Goal: Task Accomplishment & Management: Use online tool/utility

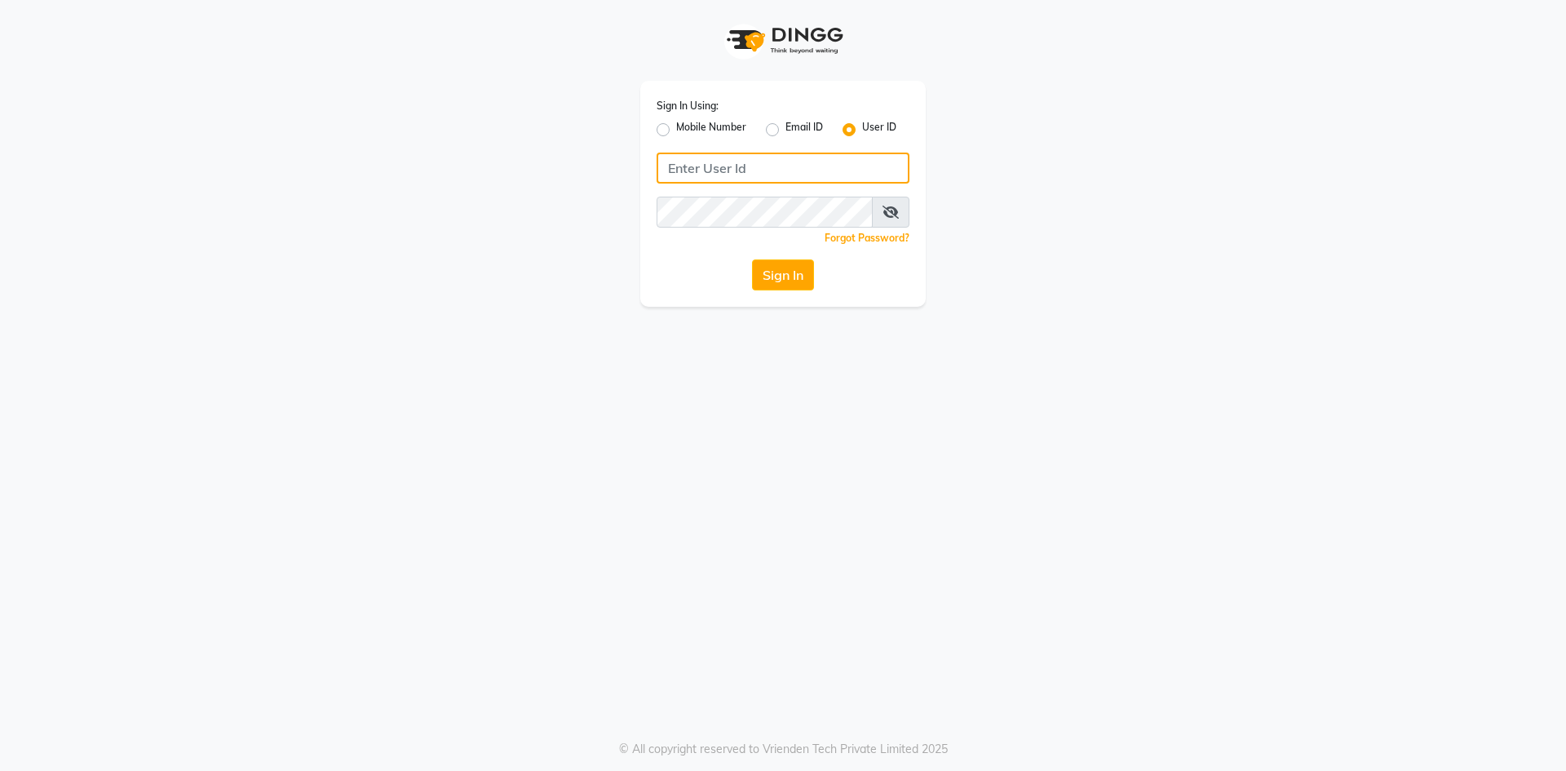
click at [791, 173] on input "Username" at bounding box center [783, 168] width 253 height 31
type input "onespa"
click at [790, 263] on button "Sign In" at bounding box center [783, 274] width 62 height 31
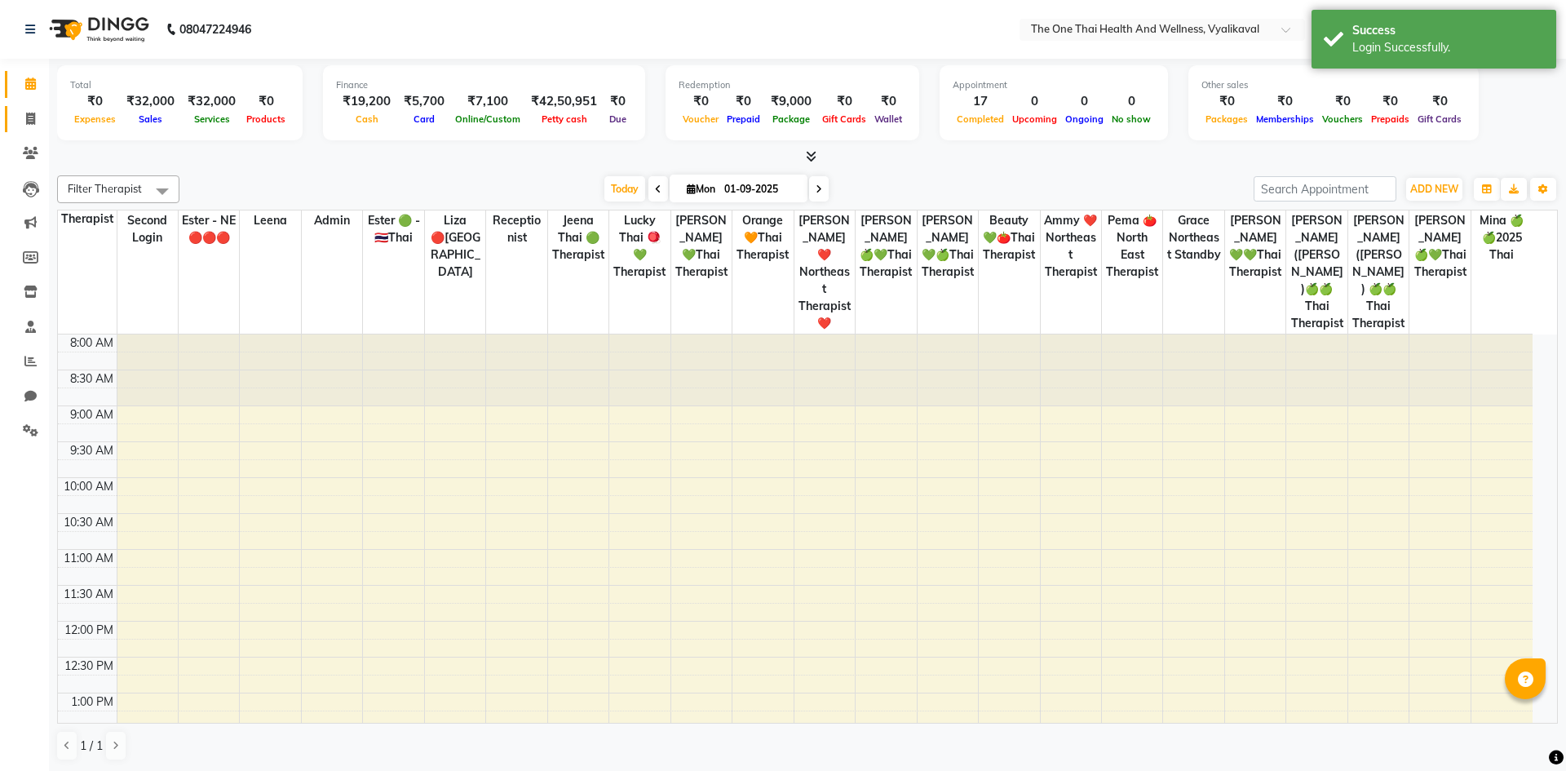
click at [30, 122] on icon at bounding box center [30, 119] width 9 height 12
select select "service"
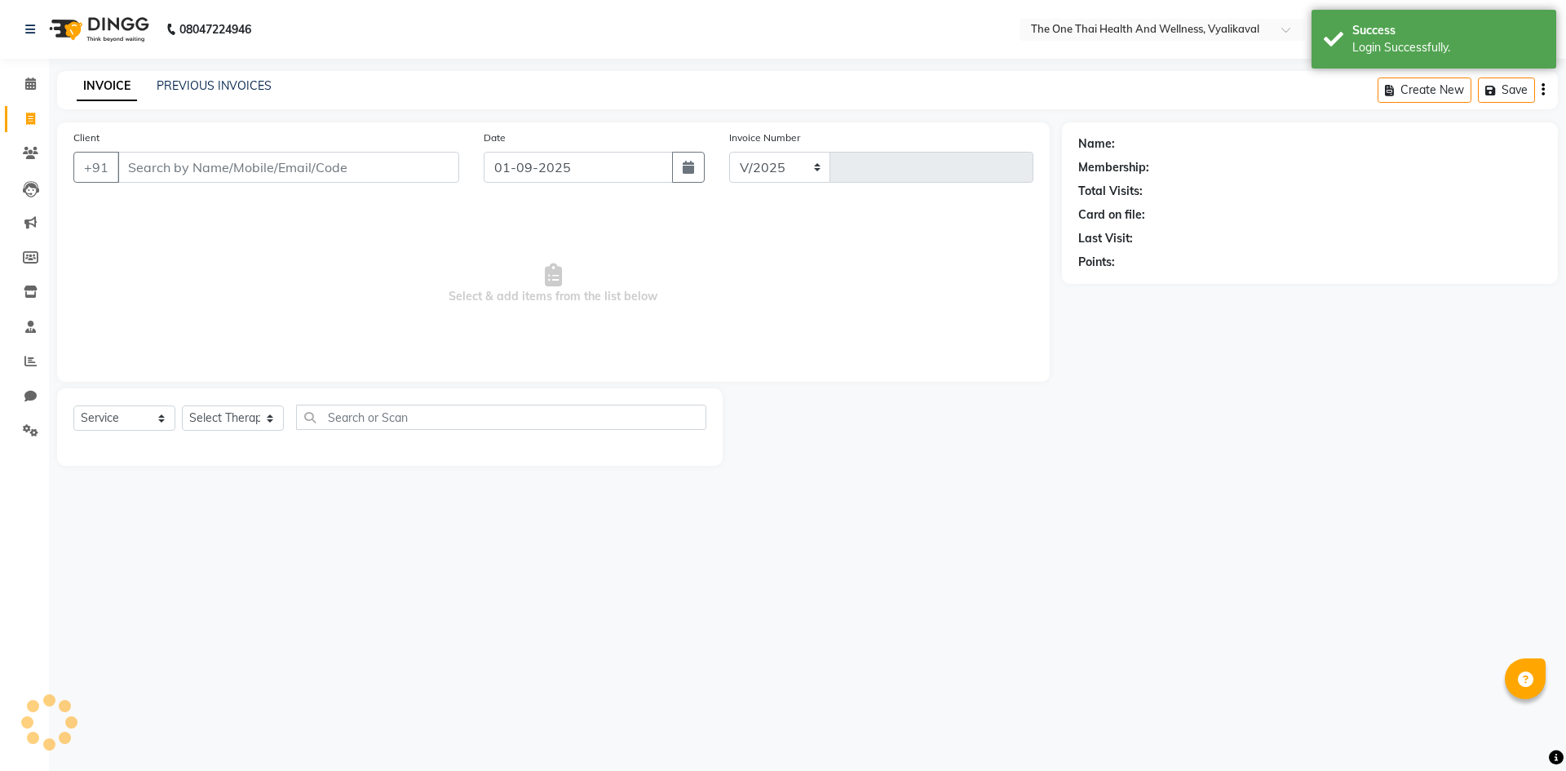
select select "5972"
type input "2201"
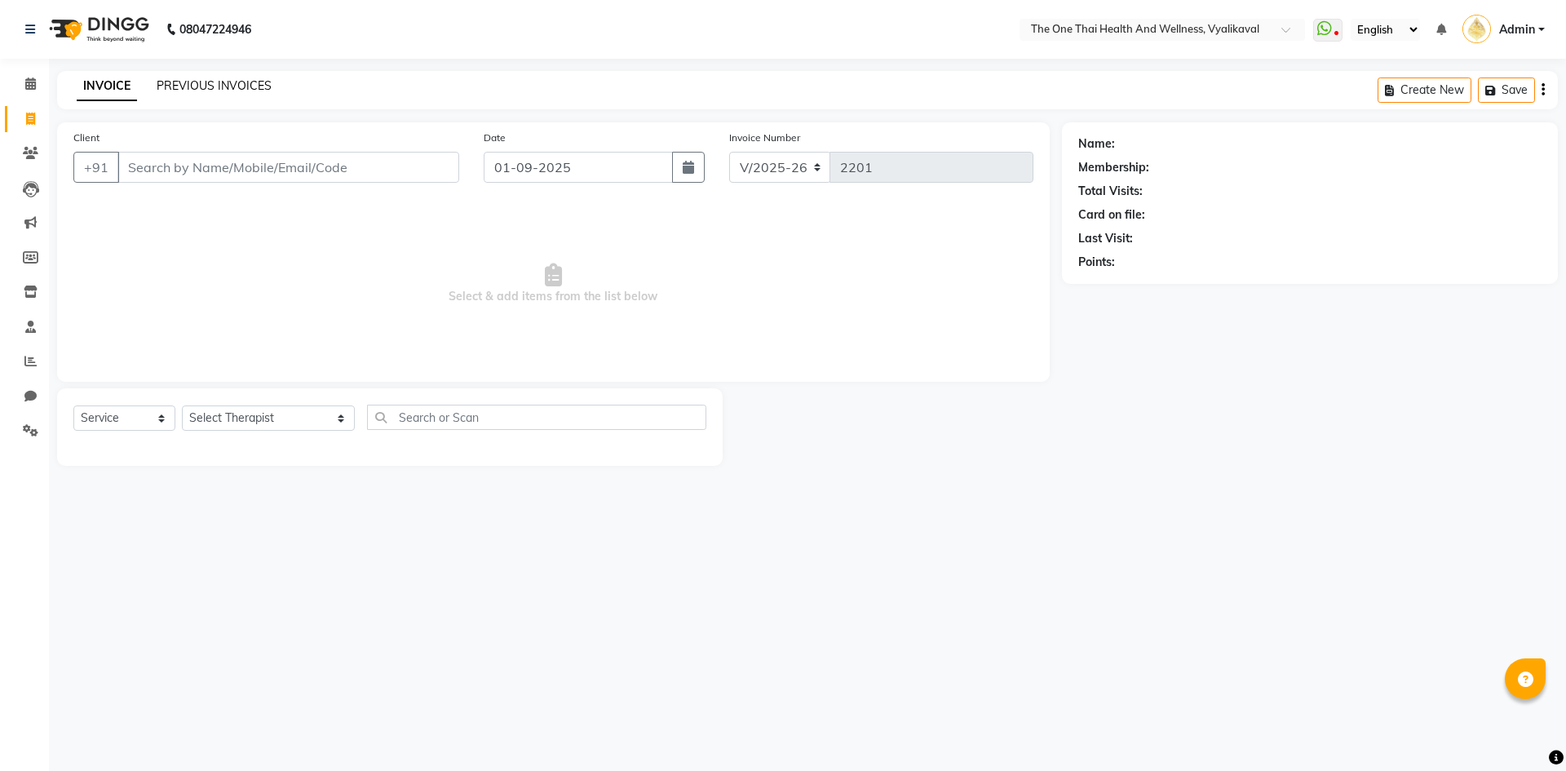
click at [187, 88] on link "PREVIOUS INVOICES" at bounding box center [214, 85] width 115 height 15
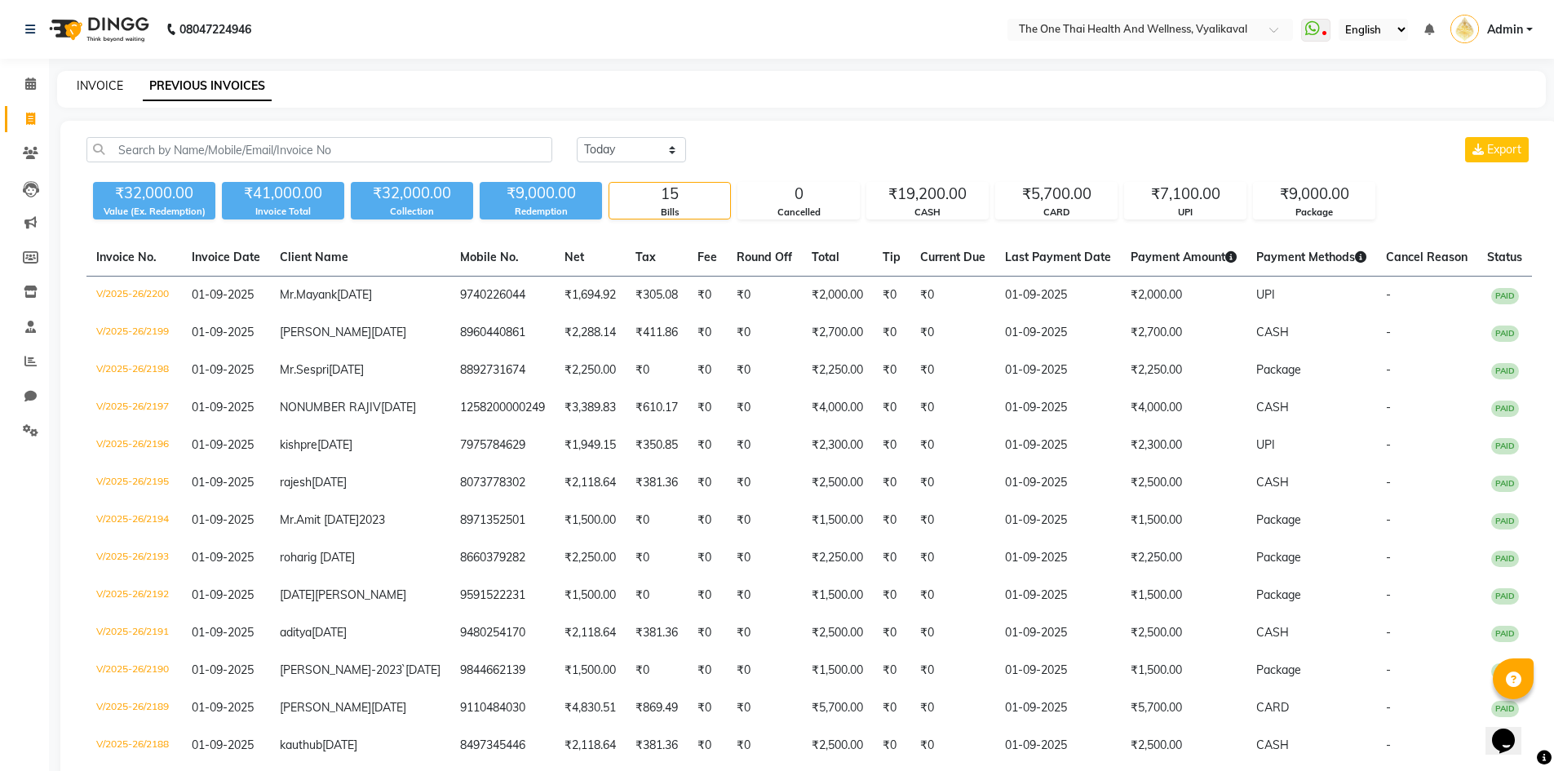
click at [98, 85] on link "INVOICE" at bounding box center [100, 85] width 46 height 15
select select "5972"
select select "service"
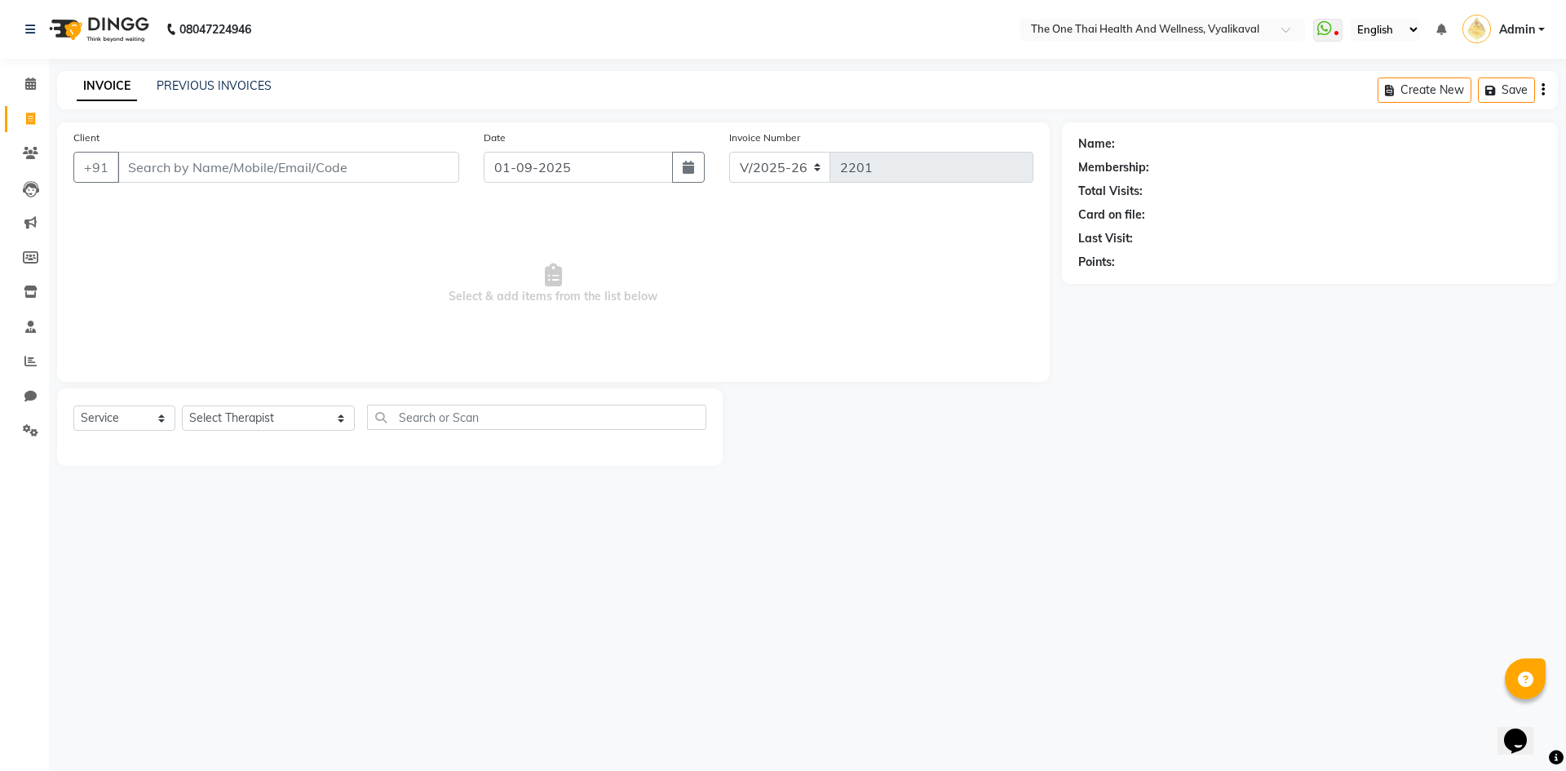
click at [144, 163] on input "Client" at bounding box center [288, 167] width 342 height 31
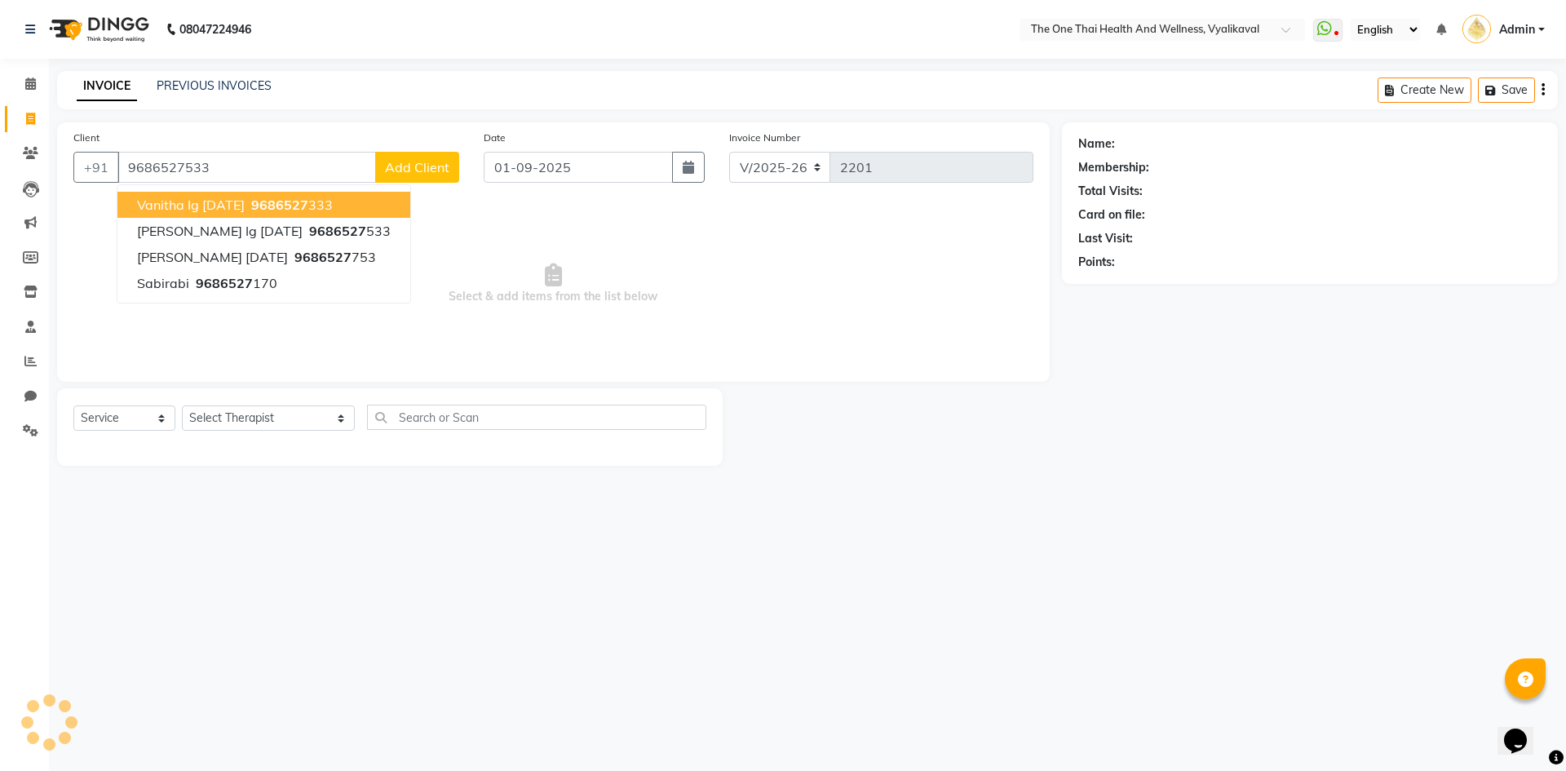
type input "9686527533"
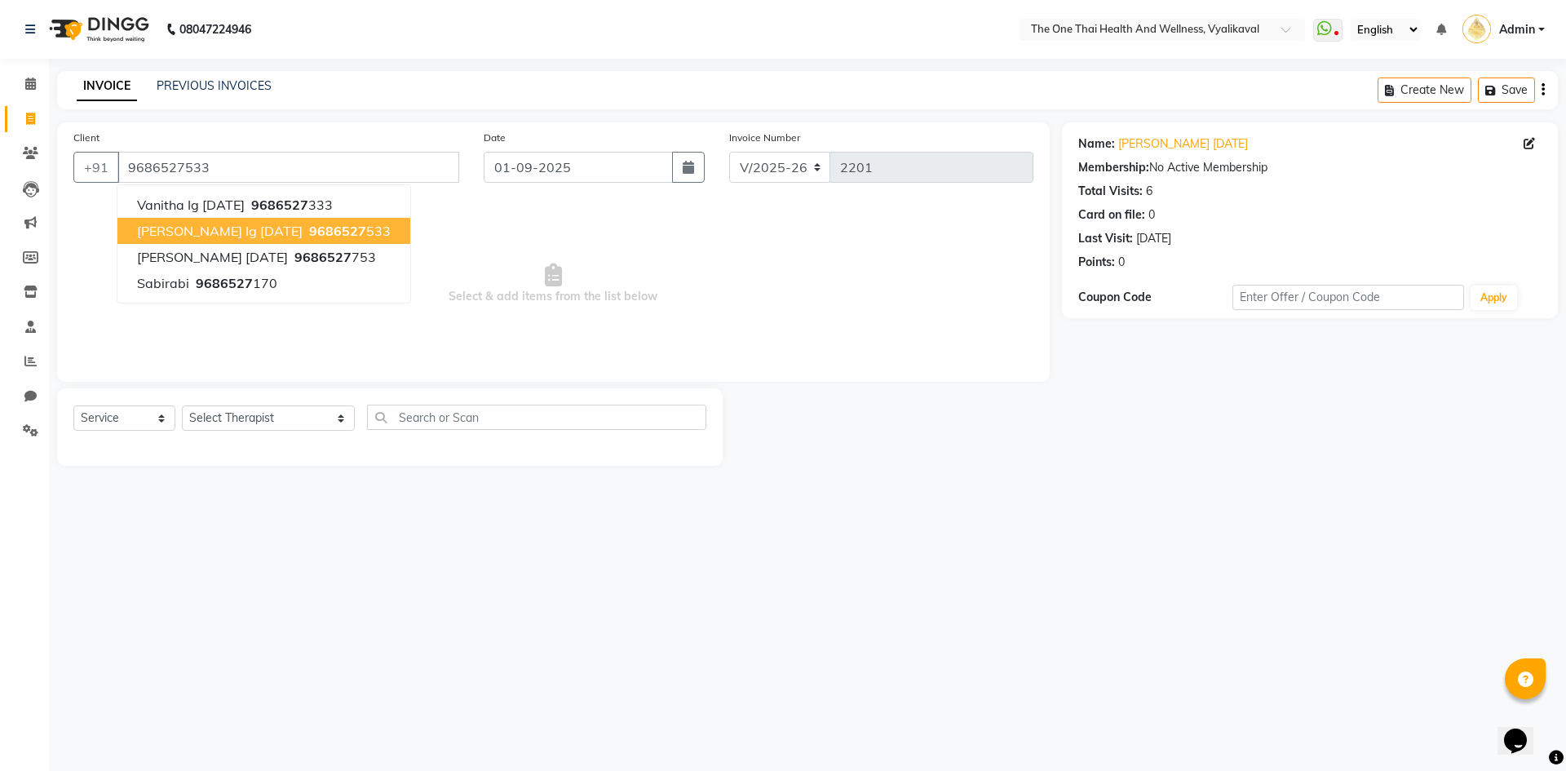
click at [177, 228] on span "[PERSON_NAME] ig [DATE]" at bounding box center [220, 231] width 166 height 16
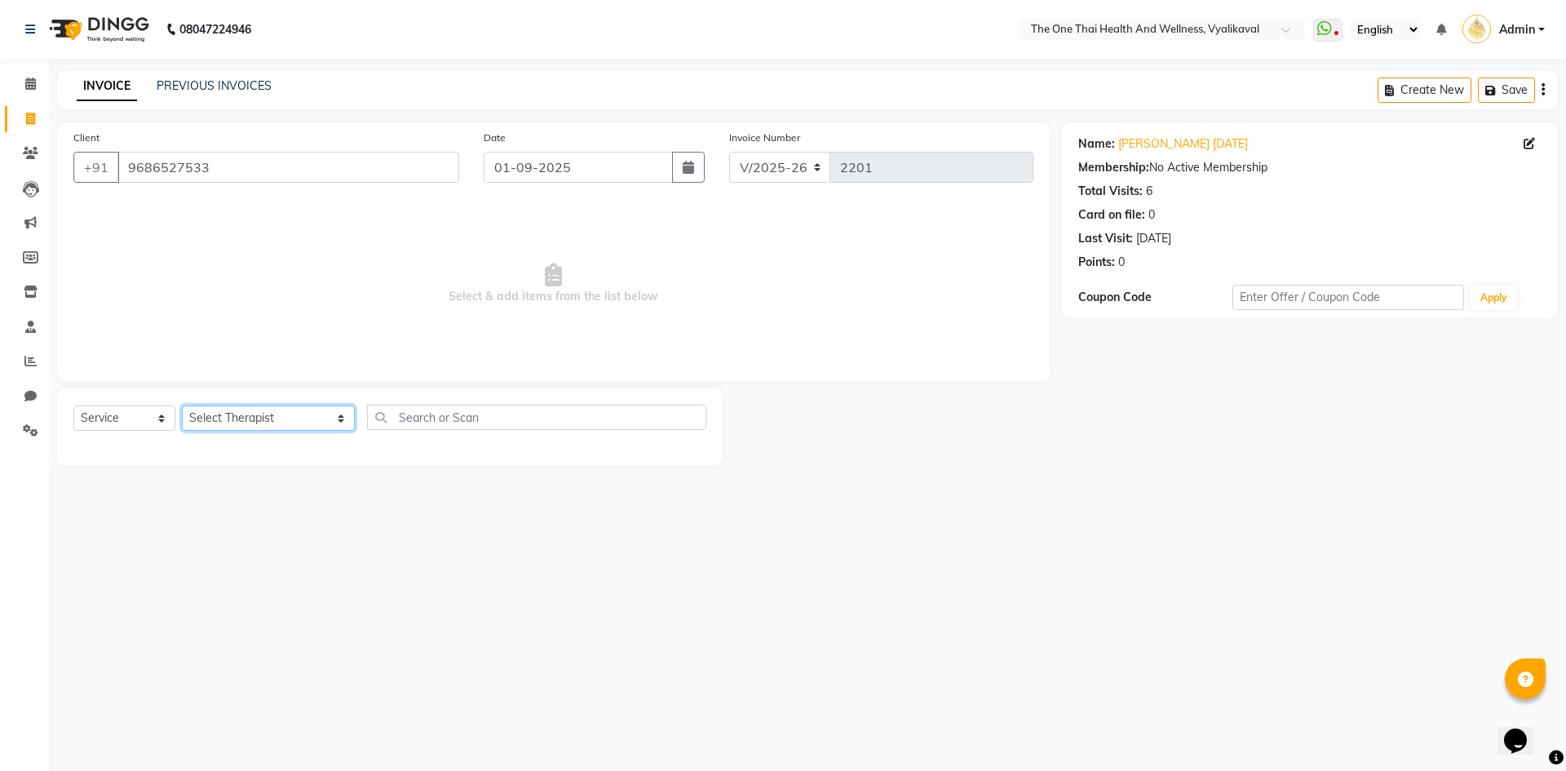
click at [234, 409] on select "Select Therapist [PERSON_NAME] 💚🍏thai therapist Ammy ❤️northeast therapist Beau…" at bounding box center [268, 417] width 173 height 25
select select "83204"
click at [182, 405] on select "Select Therapist [PERSON_NAME] 💚🍏thai therapist Ammy ❤️northeast therapist Beau…" at bounding box center [268, 417] width 173 height 25
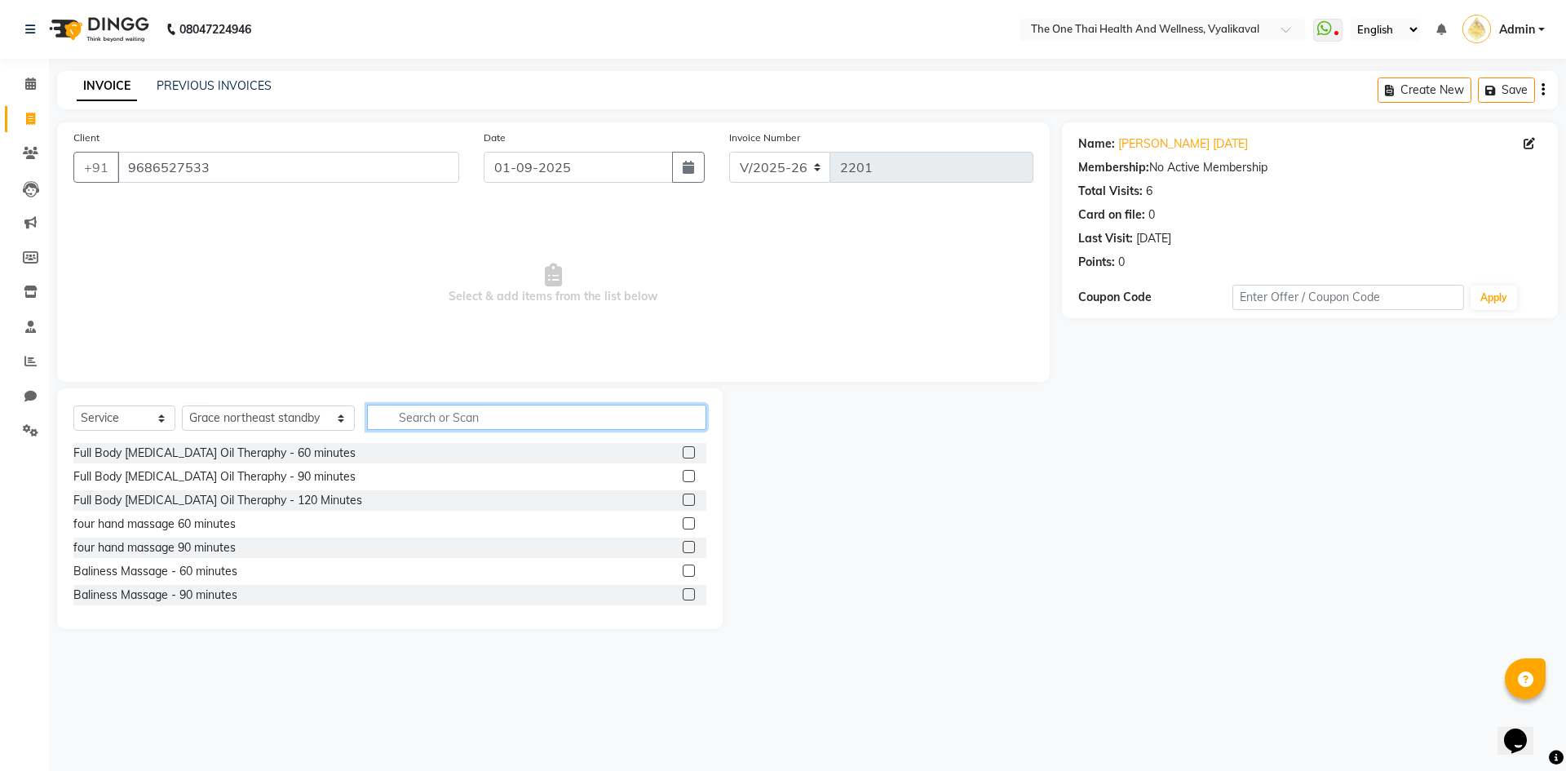
click at [387, 408] on input "text" at bounding box center [536, 417] width 339 height 25
type input "thai"
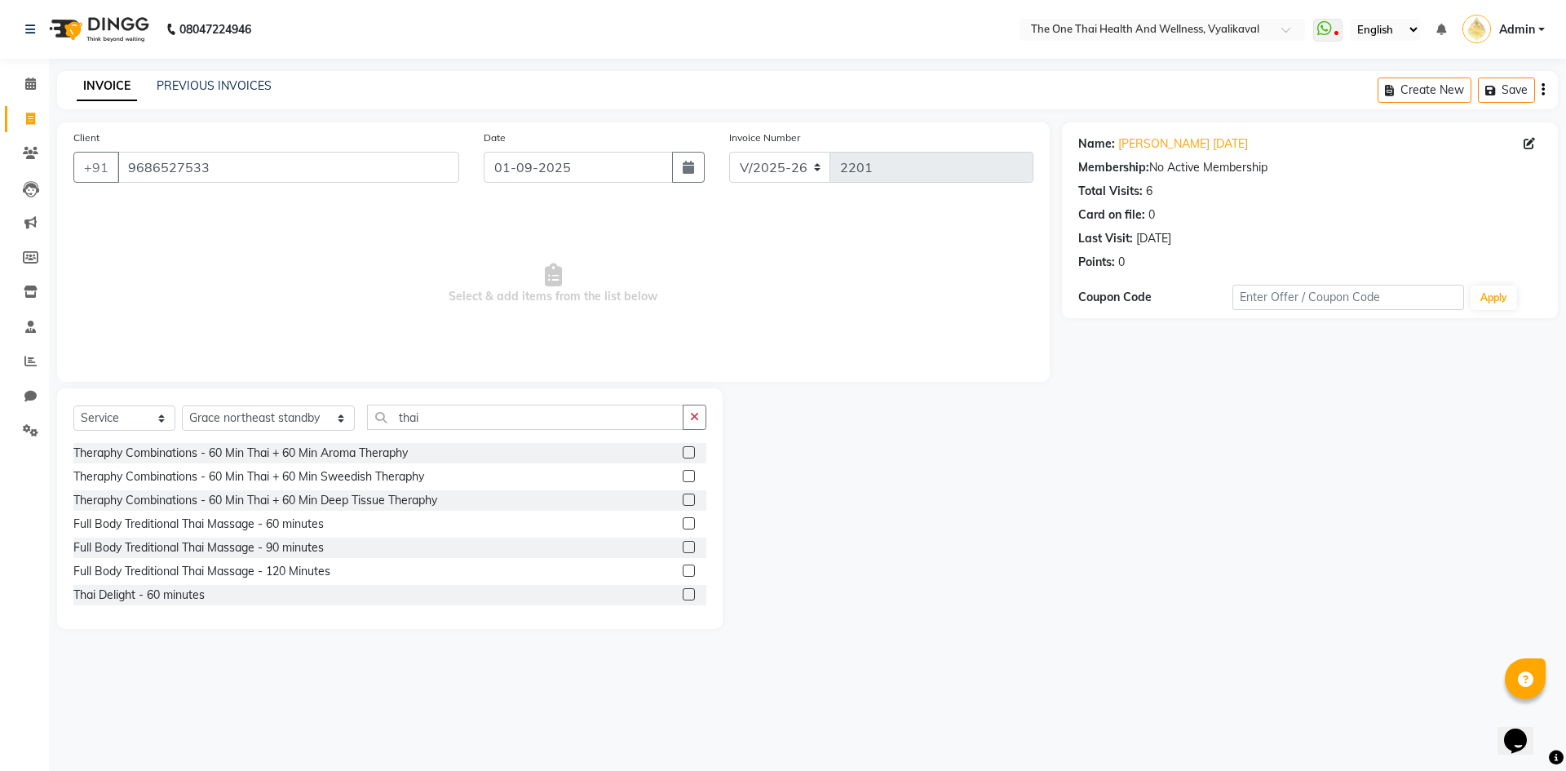
click at [683, 591] on label at bounding box center [689, 594] width 12 height 12
click at [683, 591] on input "checkbox" at bounding box center [688, 595] width 11 height 11
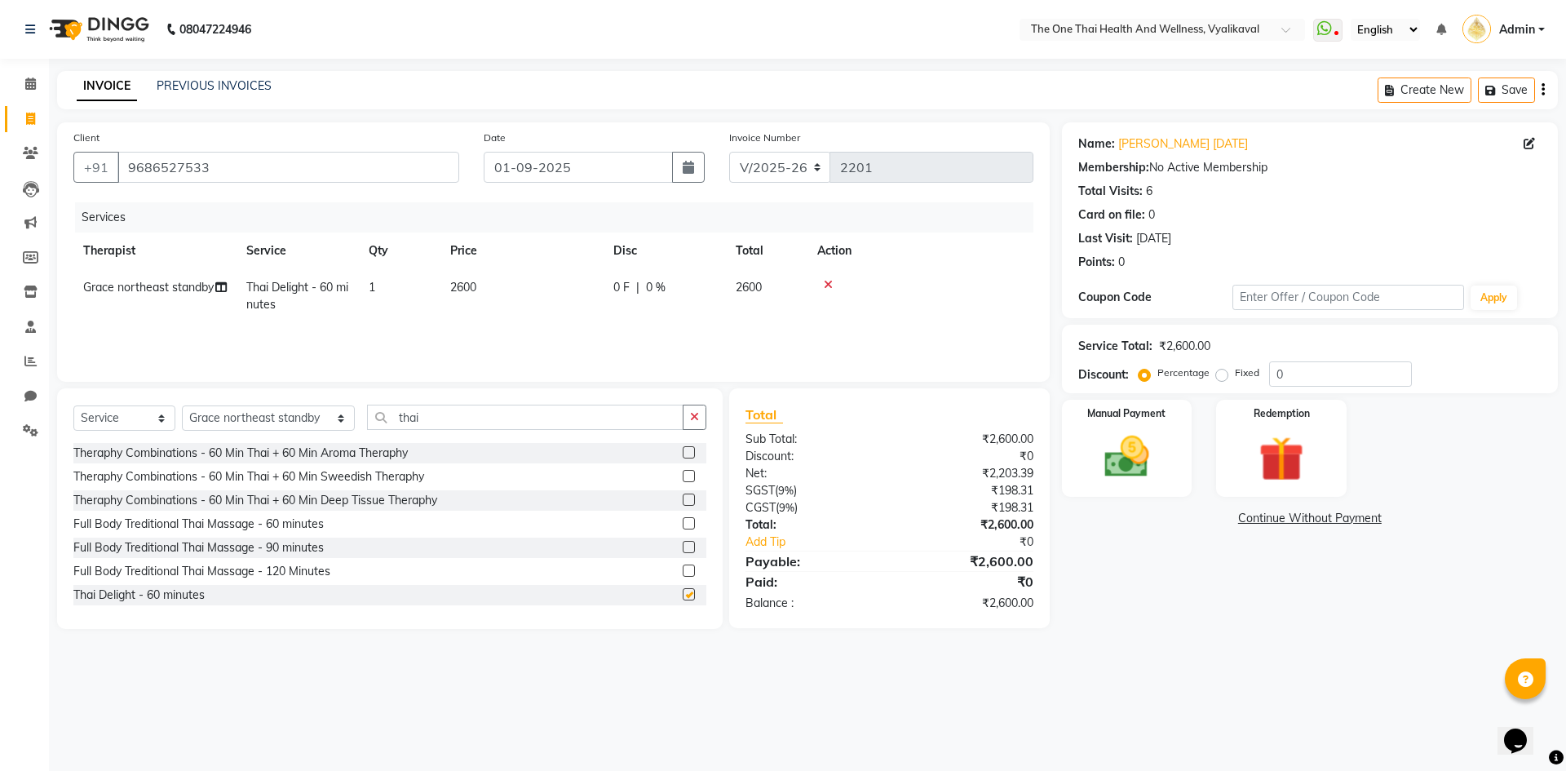
checkbox input "false"
click at [631, 289] on div "0 F | 0 %" at bounding box center [664, 287] width 103 height 17
select select "83204"
click at [693, 291] on input "0" at bounding box center [714, 291] width 49 height 25
type input "600"
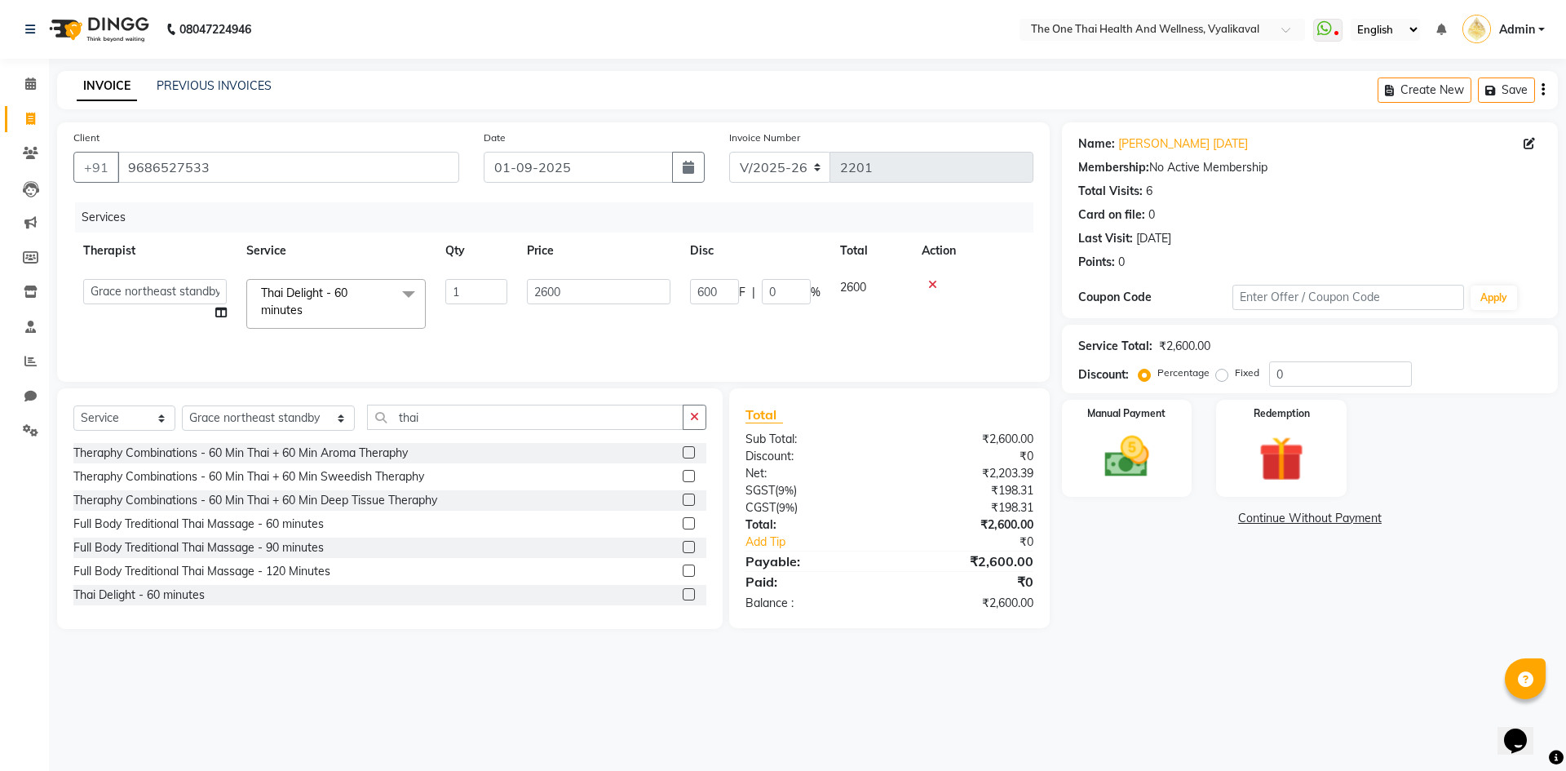
click at [710, 325] on div "Services Therapist Service Qty Price Disc Total Action Admin Alisha 💚🍏thai ther…" at bounding box center [553, 283] width 960 height 163
click at [1107, 465] on img at bounding box center [1127, 457] width 76 height 54
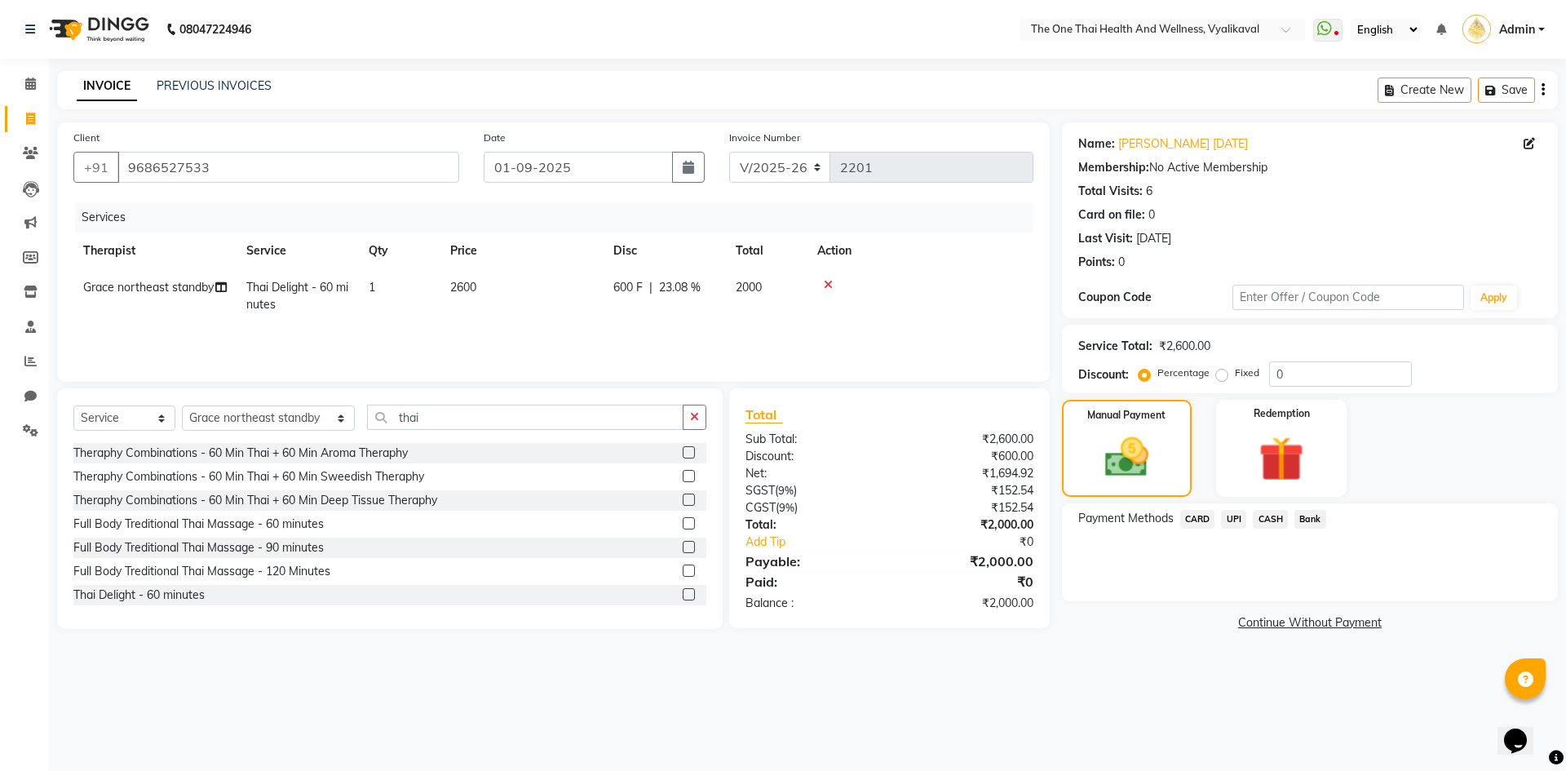
click at [1273, 520] on span "CASH" at bounding box center [1270, 519] width 35 height 19
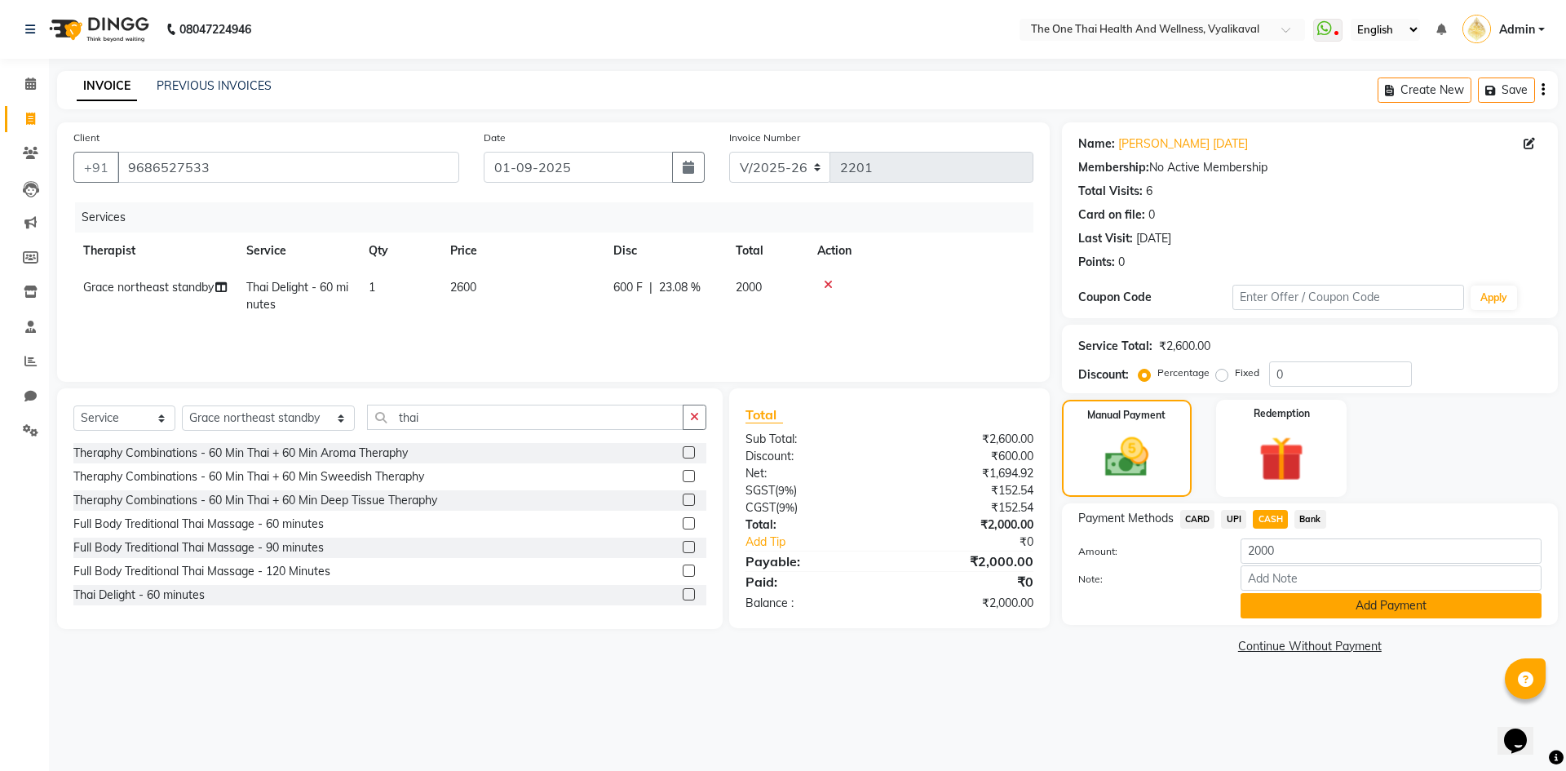
click at [1280, 600] on button "Add Payment" at bounding box center [1391, 605] width 301 height 25
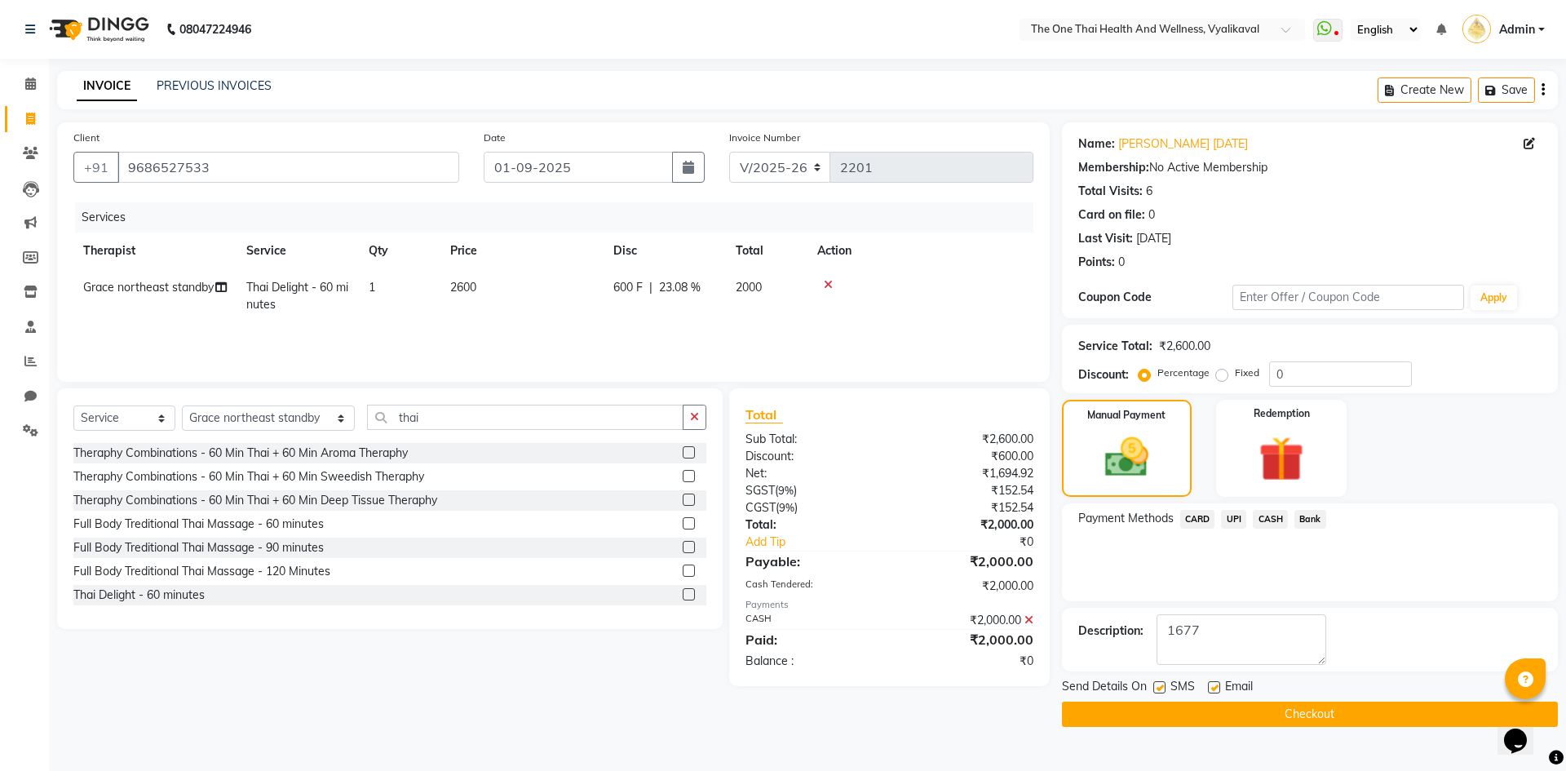
type textarea "1677"
click at [1237, 719] on button "Checkout" at bounding box center [1310, 714] width 496 height 25
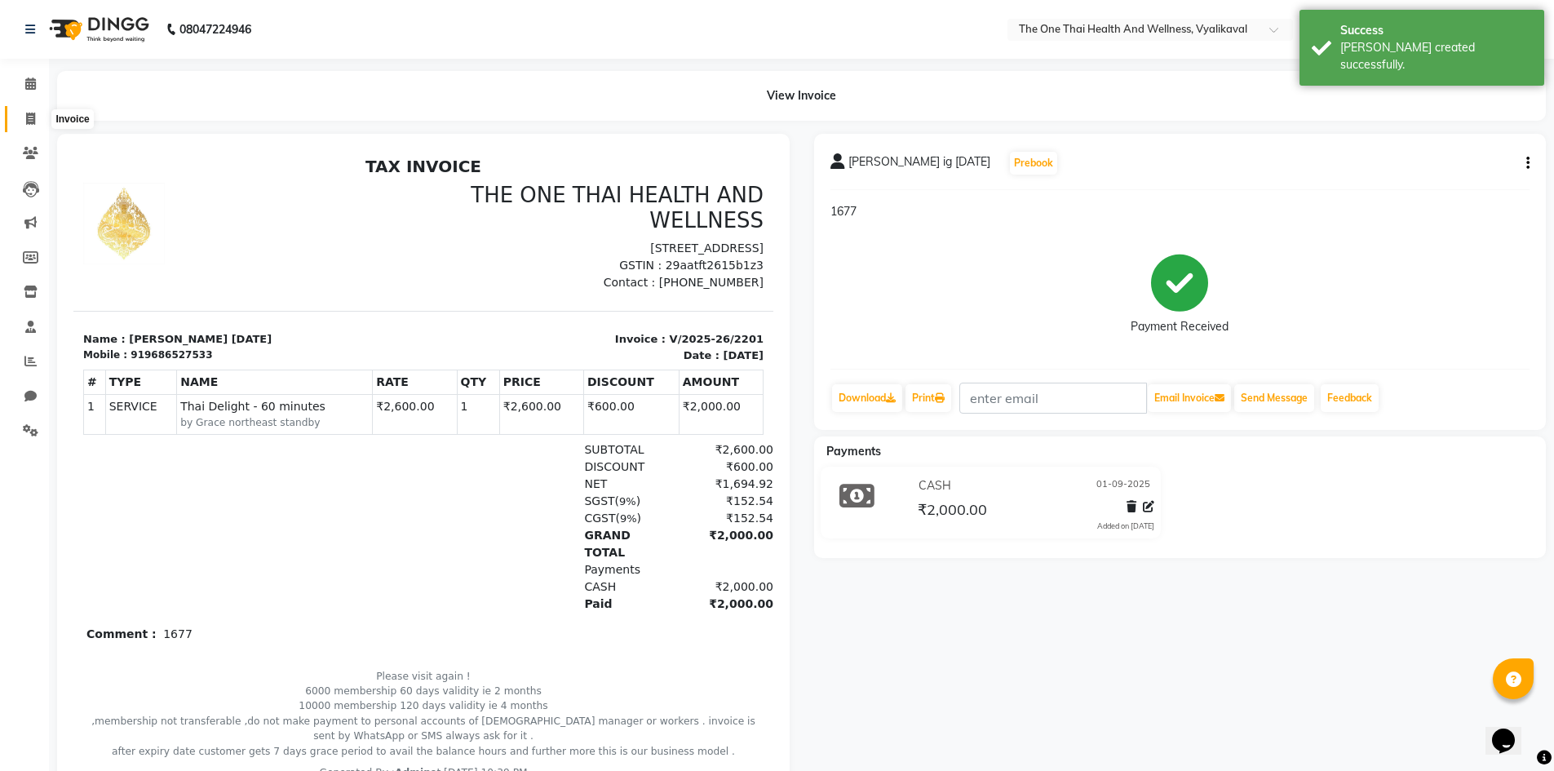
click at [33, 115] on icon at bounding box center [30, 119] width 9 height 12
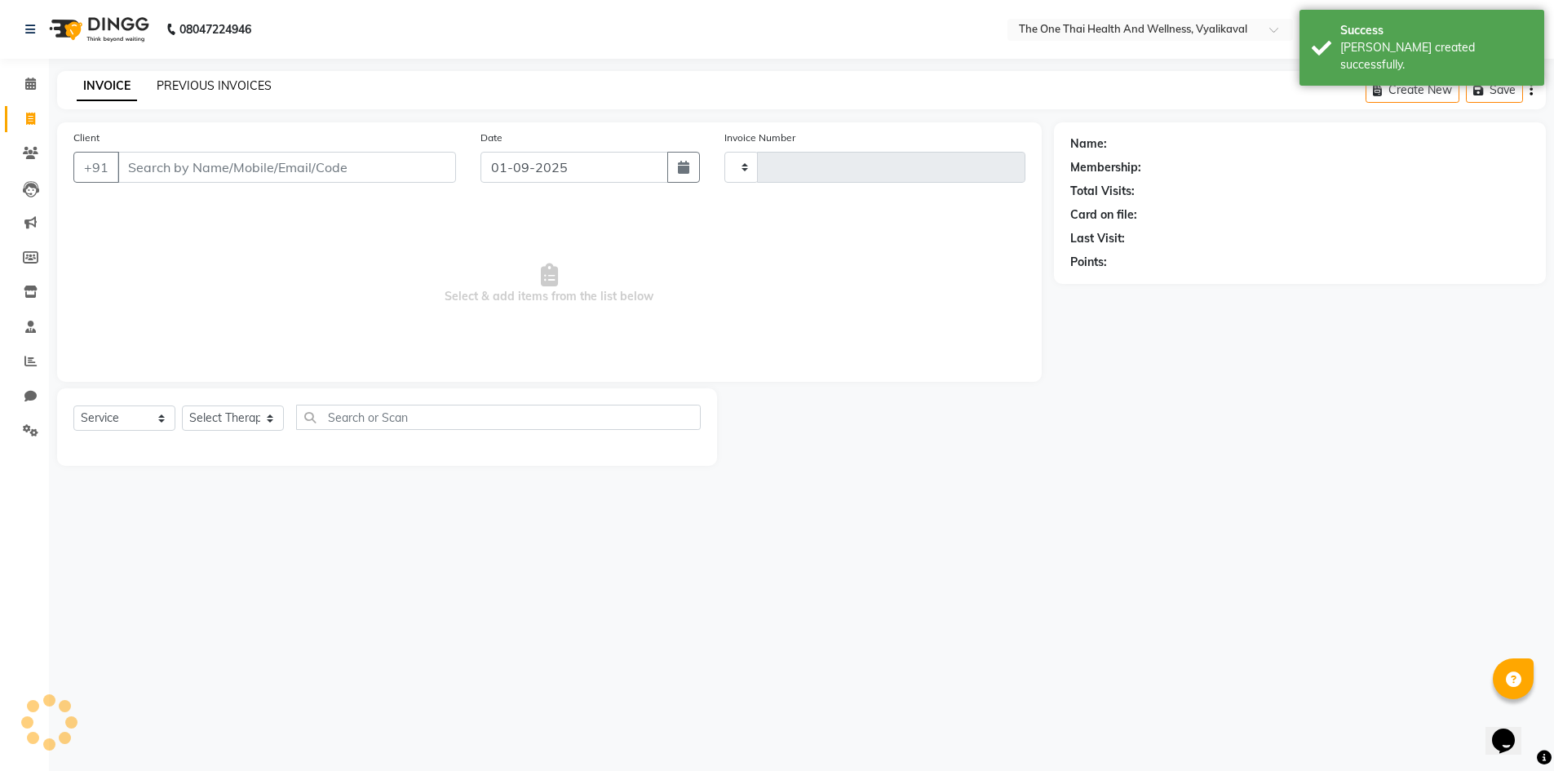
click at [199, 82] on link "PREVIOUS INVOICES" at bounding box center [214, 85] width 115 height 15
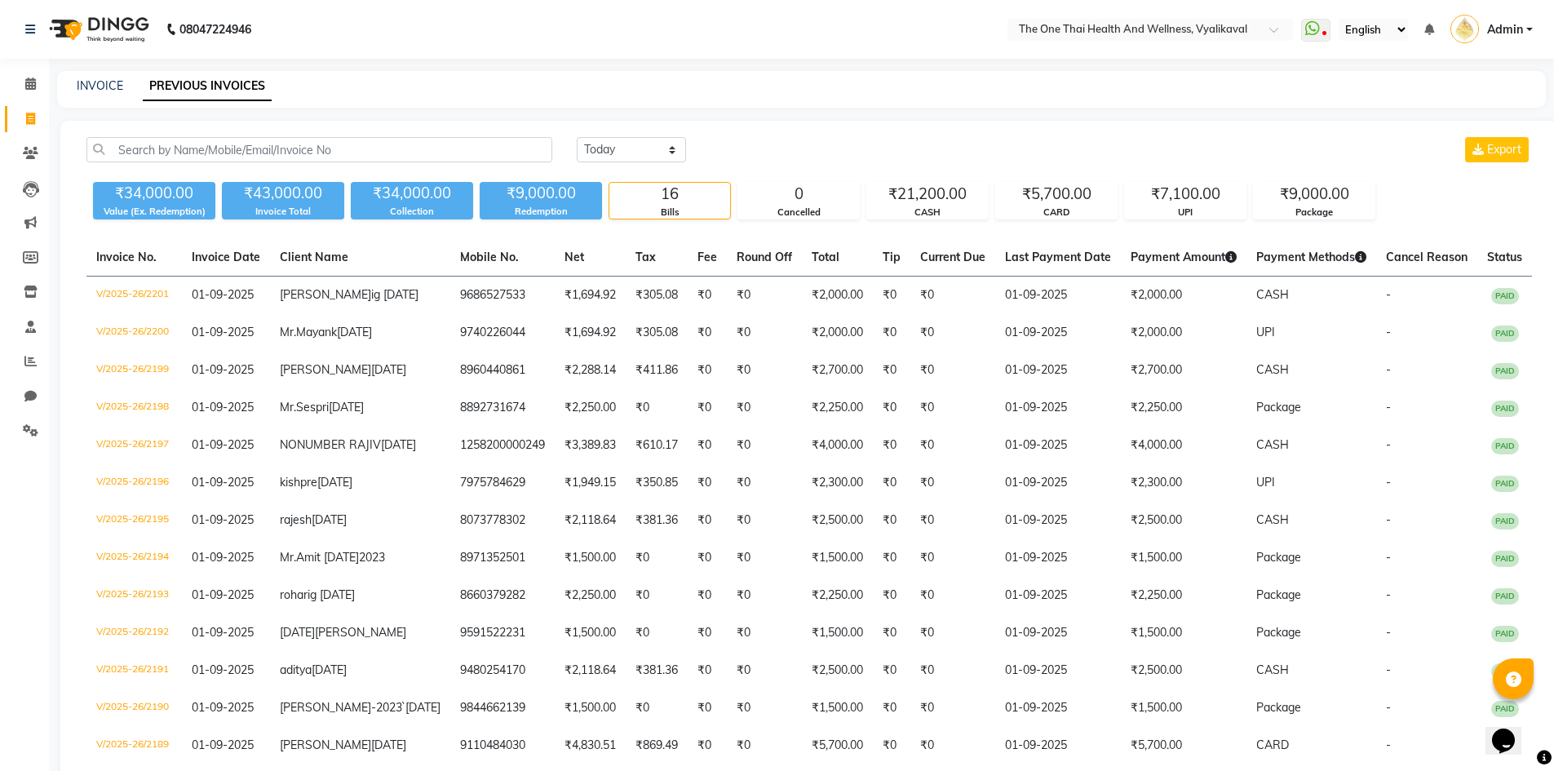
click at [1524, 23] on link "Admin" at bounding box center [1491, 29] width 82 height 27
click at [1448, 121] on link "Sign out" at bounding box center [1449, 116] width 149 height 25
